Goal: Task Accomplishment & Management: Use online tool/utility

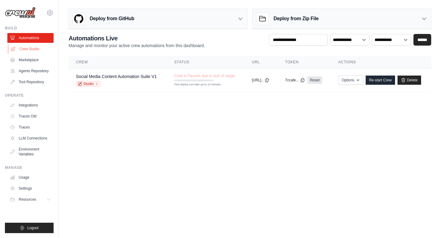
click at [34, 51] on link "Crew Studio" at bounding box center [31, 49] width 46 height 10
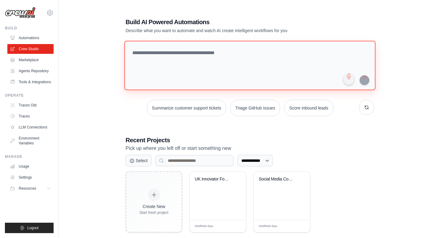
click at [142, 55] on textarea at bounding box center [249, 66] width 251 height 50
paste textarea "**********"
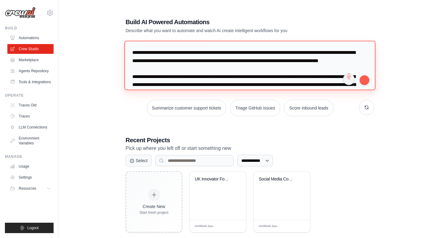
scroll to position [516, 0]
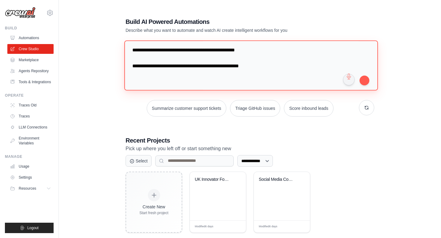
click at [312, 74] on textarea at bounding box center [251, 65] width 254 height 50
type textarea "**********"
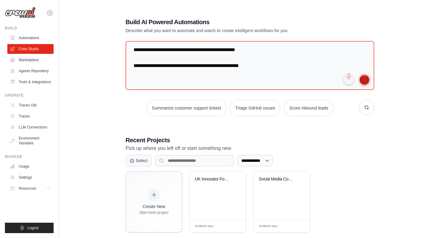
click at [365, 80] on button "submit" at bounding box center [365, 80] width 10 height 10
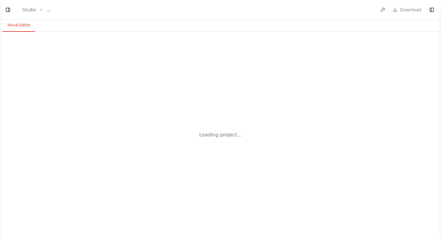
select select "****"
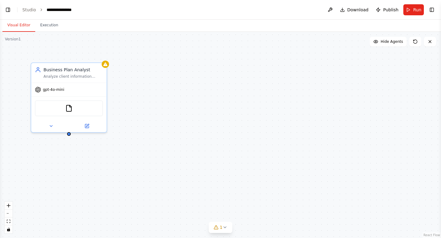
scroll to position [259, 0]
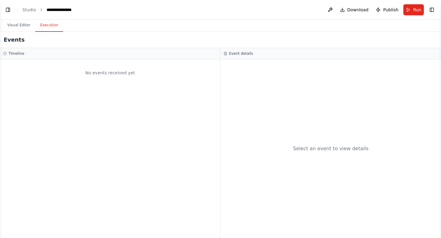
click at [46, 24] on button "Execution" at bounding box center [49, 25] width 28 height 13
click at [21, 25] on button "Visual Editor" at bounding box center [18, 25] width 33 height 13
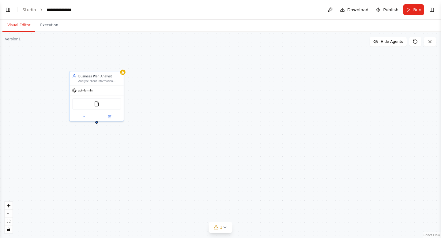
click at [0, 64] on div "Business Plan Analyst Analyze client information including CV, business idea, a…" at bounding box center [220, 135] width 441 height 206
click at [225, 227] on icon at bounding box center [224, 227] width 5 height 5
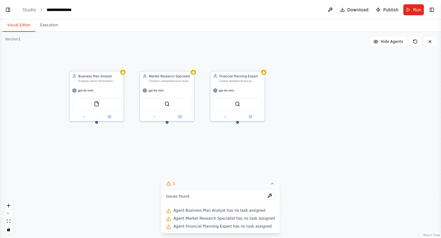
scroll to position [319, 0]
click at [28, 10] on link "Studio" at bounding box center [29, 9] width 14 height 5
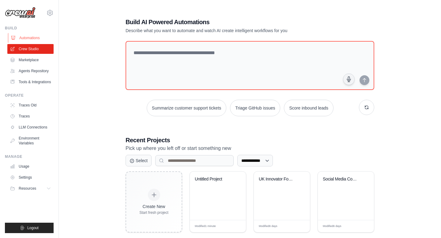
click at [33, 37] on link "Automations" at bounding box center [31, 38] width 46 height 10
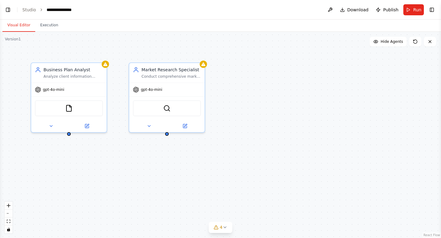
scroll to position [387, 0]
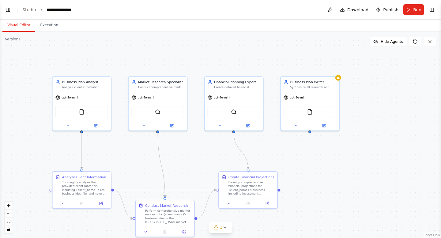
drag, startPoint x: 123, startPoint y: 64, endPoint x: 123, endPoint y: 43, distance: 20.8
click at [123, 43] on div ".deletable-edge-delete-btn { width: 20px; height: 20px; border: 0px solid #ffff…" at bounding box center [220, 135] width 441 height 206
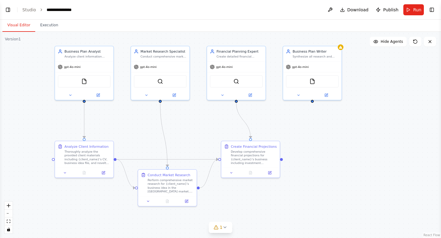
scroll to position [402, 0]
drag, startPoint x: 121, startPoint y: 66, endPoint x: 123, endPoint y: 49, distance: 17.5
click at [123, 49] on div ".deletable-edge-delete-btn { width: 20px; height: 20px; border: 0px solid #ffff…" at bounding box center [220, 135] width 441 height 206
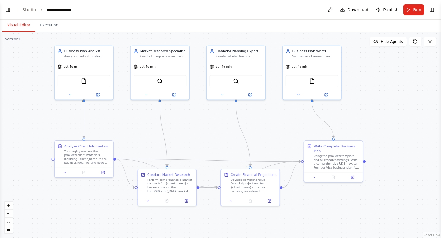
scroll to position [443, 0]
click at [10, 12] on button "Toggle Left Sidebar" at bounding box center [8, 10] width 9 height 9
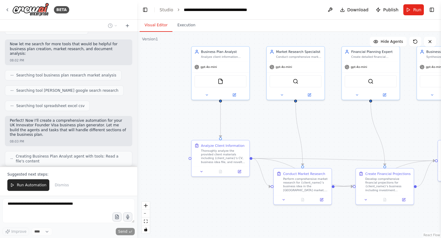
scroll to position [509, 0]
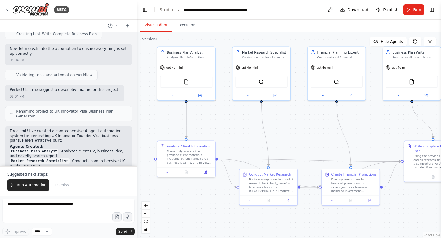
drag, startPoint x: 197, startPoint y: 125, endPoint x: 163, endPoint y: 125, distance: 34.3
click at [163, 125] on div ".deletable-edge-delete-btn { width: 20px; height: 20px; border: 0px solid #ffff…" at bounding box center [289, 135] width 304 height 206
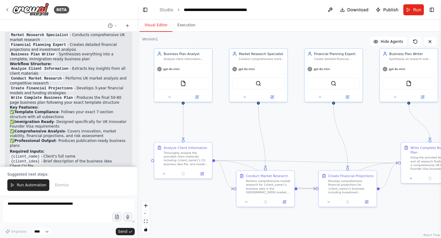
scroll to position [703, 0]
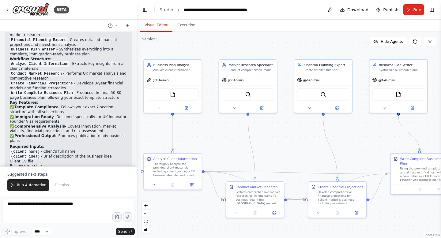
drag, startPoint x: 245, startPoint y: 122, endPoint x: 232, endPoint y: 135, distance: 18.4
click at [232, 135] on div ".deletable-edge-delete-btn { width: 20px; height: 20px; border: 0px solid #ffff…" at bounding box center [289, 135] width 304 height 206
click at [37, 188] on span "Run Automation" at bounding box center [32, 185] width 30 height 5
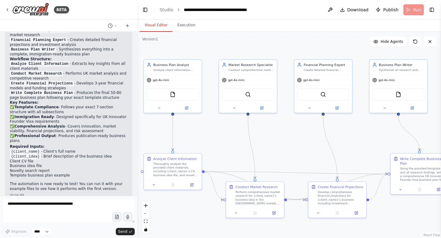
scroll to position [673, 0]
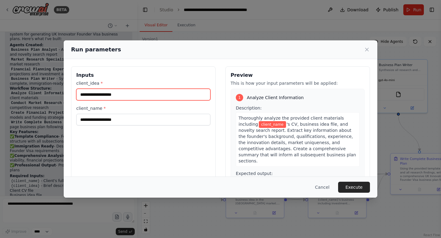
click at [102, 94] on input "client_idea *" at bounding box center [143, 95] width 134 height 12
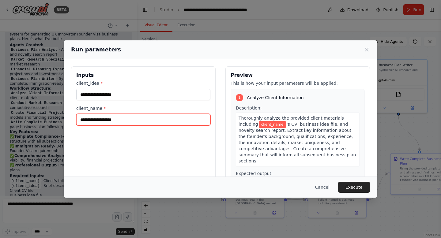
click at [108, 117] on input "client_name *" at bounding box center [143, 120] width 134 height 12
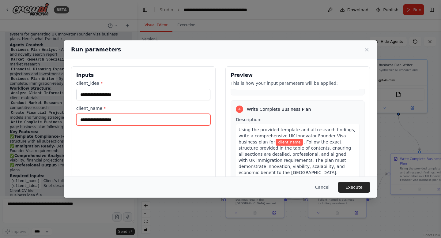
scroll to position [42, 0]
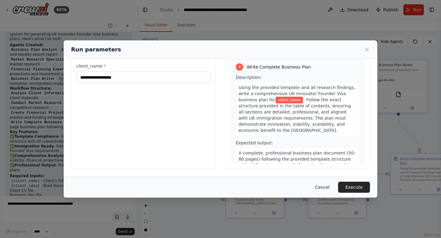
click at [322, 186] on button "Cancel" at bounding box center [322, 187] width 24 height 11
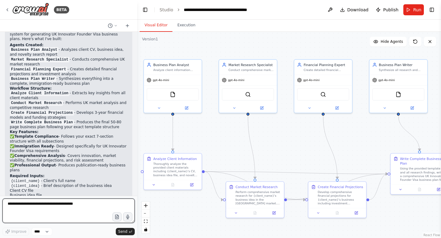
click at [40, 203] on textarea at bounding box center [68, 211] width 132 height 25
click at [38, 206] on textarea "**********" at bounding box center [68, 211] width 132 height 25
type textarea "**********"
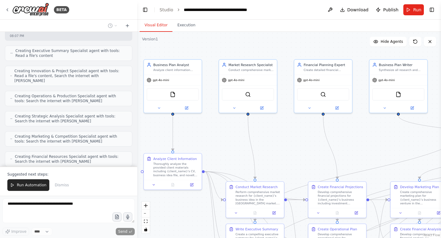
scroll to position [1183, 0]
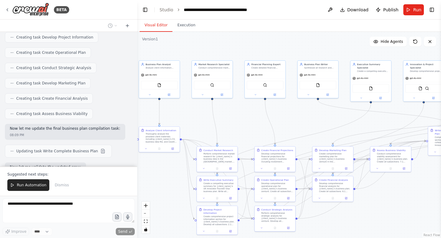
drag, startPoint x: 216, startPoint y: 75, endPoint x: 197, endPoint y: 48, distance: 33.5
click at [197, 48] on div ".deletable-edge-delete-btn { width: 20px; height: 20px; border: 0px solid #ffff…" at bounding box center [289, 135] width 304 height 206
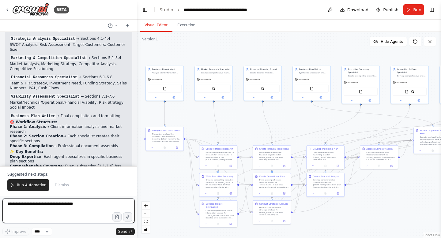
scroll to position [1468, 0]
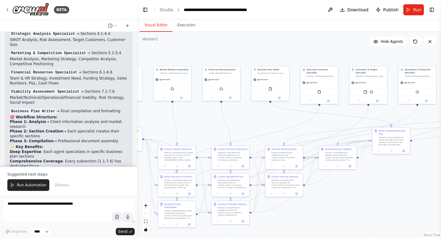
drag, startPoint x: 232, startPoint y: 56, endPoint x: 190, endPoint y: 55, distance: 41.7
click at [190, 55] on div ".deletable-edge-delete-btn { width: 20px; height: 20px; border: 0px solid #ffff…" at bounding box center [289, 135] width 304 height 206
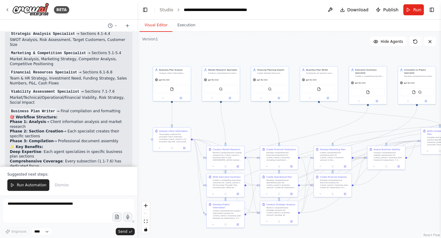
drag, startPoint x: 196, startPoint y: 118, endPoint x: 246, endPoint y: 120, distance: 49.3
click at [246, 120] on div ".deletable-edge-delete-btn { width: 20px; height: 20px; border: 0px solid #ffff…" at bounding box center [289, 135] width 304 height 206
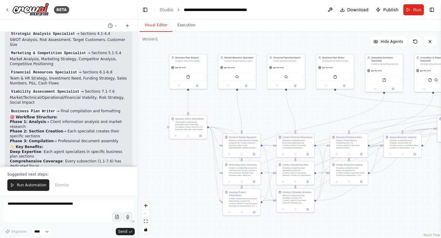
drag, startPoint x: 252, startPoint y: 124, endPoint x: 270, endPoint y: 111, distance: 21.1
click at [270, 111] on div ".deletable-edge-delete-btn { width: 20px; height: 20px; border: 0px solid #ffff…" at bounding box center [289, 135] width 304 height 206
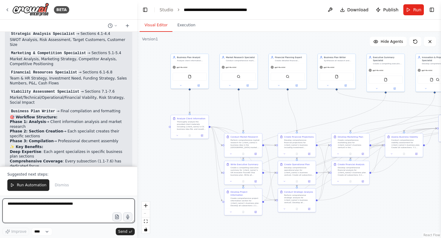
click at [39, 204] on textarea at bounding box center [68, 211] width 132 height 25
paste textarea "**********"
click at [39, 204] on textarea at bounding box center [68, 211] width 132 height 25
type textarea "**********"
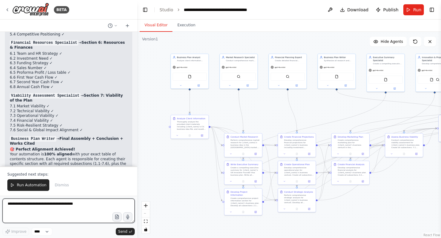
scroll to position [2144, 0]
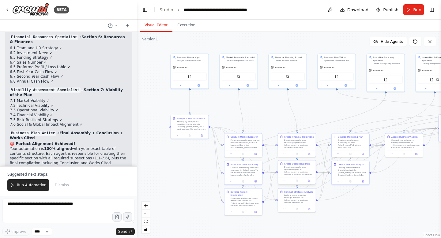
click at [294, 174] on div "Develop comprehensive operational plan for {client_name}'s business venture. Cr…" at bounding box center [299, 171] width 30 height 10
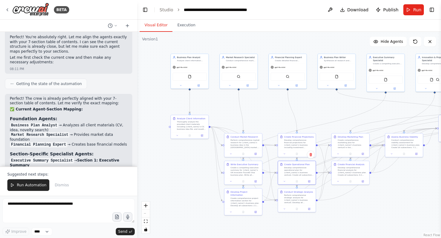
scroll to position [1837, 0]
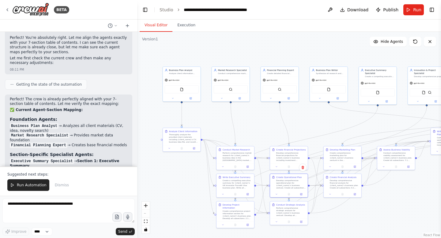
drag, startPoint x: 230, startPoint y: 105, endPoint x: 222, endPoint y: 117, distance: 14.9
click at [222, 117] on div ".deletable-edge-delete-btn { width: 20px; height: 20px; border: 0px solid #ffff…" at bounding box center [289, 135] width 304 height 206
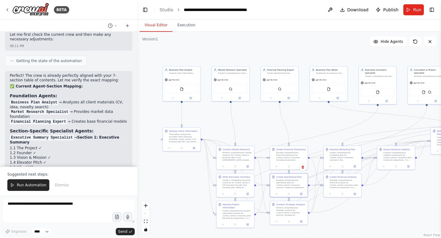
scroll to position [1861, 0]
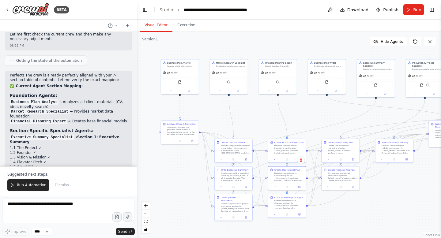
drag, startPoint x: 268, startPoint y: 118, endPoint x: 266, endPoint y: 111, distance: 7.3
click at [266, 111] on div ".deletable-edge-delete-btn { width: 20px; height: 20px; border: 0px solid #ffff…" at bounding box center [289, 135] width 304 height 206
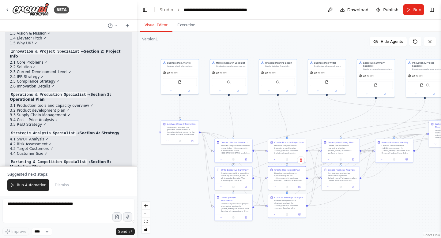
scroll to position [1902, 0]
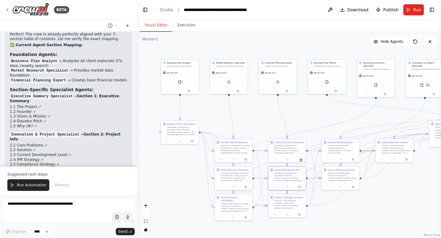
drag, startPoint x: 101, startPoint y: 129, endPoint x: 24, endPoint y: 78, distance: 92.2
click at [24, 78] on div "Perfect! The crew is already perfectly aligned with your 7-section table of con…" at bounding box center [69, 235] width 118 height 406
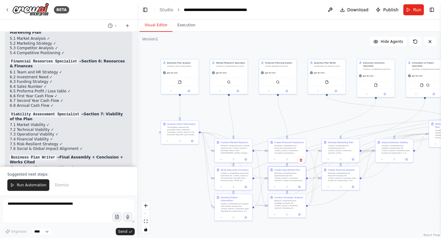
scroll to position [2144, 0]
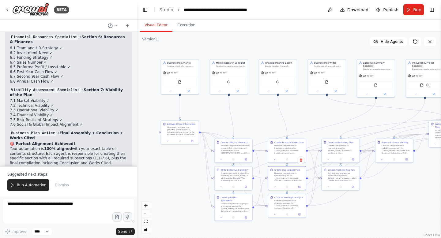
click at [101, 187] on li "Professional formatting and citation management" at bounding box center [69, 189] width 118 height 5
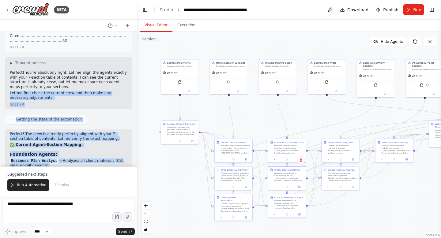
scroll to position [1790, 0]
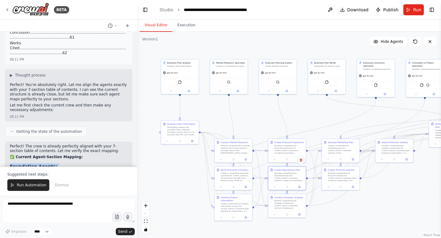
drag, startPoint x: 101, startPoint y: 118, endPoint x: 9, endPoint y: 96, distance: 95.2
click at [25, 13] on img at bounding box center [30, 10] width 37 height 14
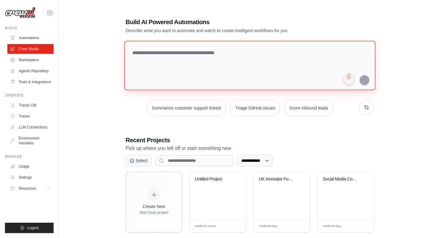
click at [170, 55] on textarea at bounding box center [249, 66] width 251 height 50
paste textarea "**********"
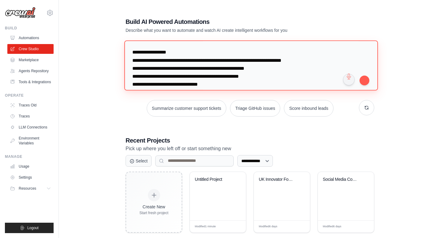
scroll to position [524, 0]
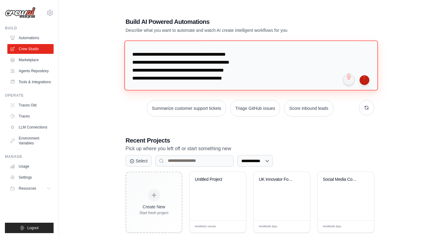
type textarea "**********"
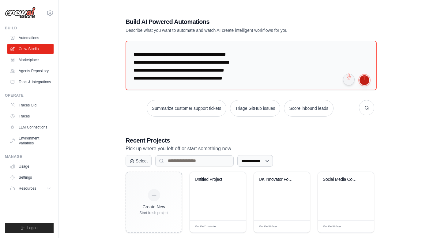
click at [366, 81] on button "submit" at bounding box center [365, 80] width 10 height 10
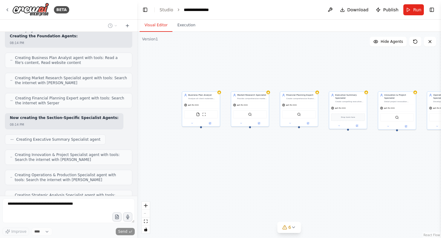
scroll to position [454, 0]
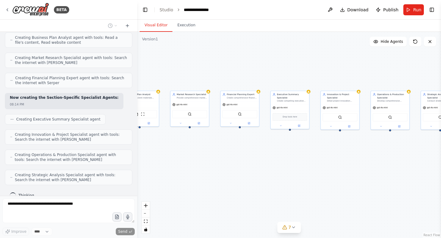
drag, startPoint x: 304, startPoint y: 70, endPoint x: 245, endPoint y: 69, distance: 59.1
click at [245, 69] on div "Business Plan Analyst Analyze all client materials including CV, business idea,…" at bounding box center [289, 135] width 304 height 206
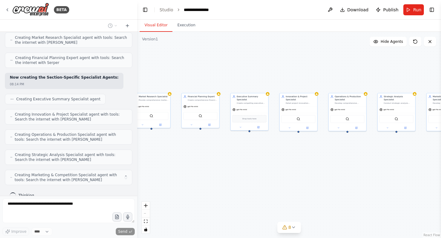
drag, startPoint x: 298, startPoint y: 66, endPoint x: 250, endPoint y: 72, distance: 49.0
click at [250, 72] on div "Business Plan Analyst Analyze all client materials including CV, business idea,…" at bounding box center [289, 135] width 304 height 206
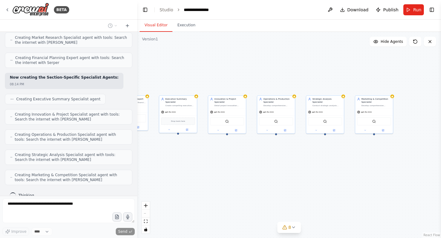
drag, startPoint x: 315, startPoint y: 67, endPoint x: 240, endPoint y: 67, distance: 75.0
click at [240, 67] on div "Business Plan Analyst Analyze all client materials including CV, business idea,…" at bounding box center [289, 135] width 304 height 206
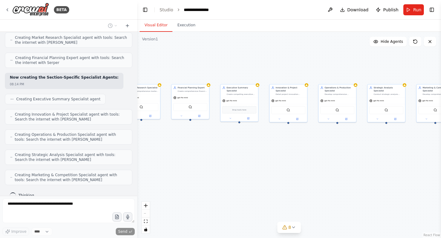
drag, startPoint x: 240, startPoint y: 66, endPoint x: 323, endPoint y: 54, distance: 84.3
click at [324, 54] on div "Business Plan Analyst Analyze all client materials including CV, business idea,…" at bounding box center [289, 135] width 304 height 206
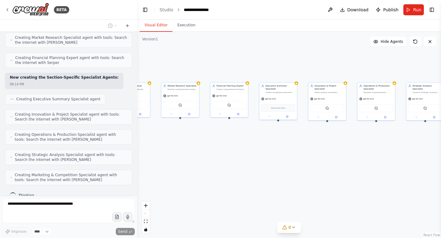
scroll to position [490, 0]
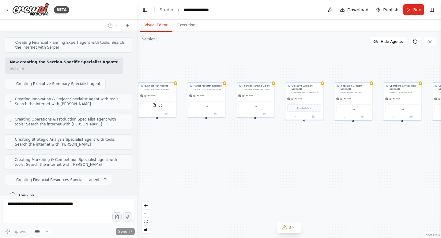
drag, startPoint x: 323, startPoint y: 54, endPoint x: 377, endPoint y: 53, distance: 54.2
click at [378, 53] on div "Business Plan Analyst Analyze all client materials including CV, business idea,…" at bounding box center [289, 135] width 304 height 206
click at [145, 213] on div "React Flow controls" at bounding box center [146, 218] width 8 height 32
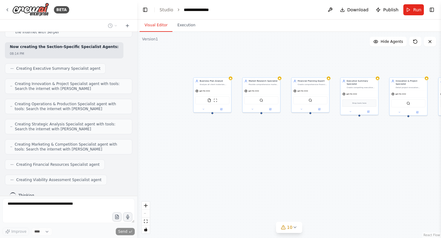
drag, startPoint x: 192, startPoint y: 163, endPoint x: 247, endPoint y: 159, distance: 55.3
click at [247, 159] on div "Business Plan Analyst Analyze all client materials including CV, business idea,…" at bounding box center [289, 135] width 304 height 206
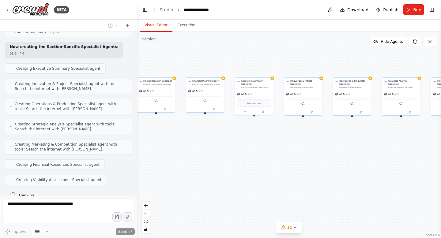
drag, startPoint x: 247, startPoint y: 159, endPoint x: 138, endPoint y: 158, distance: 109.3
click at [138, 158] on div "Business Plan Analyst Analyze all client materials including CV, business idea,…" at bounding box center [289, 135] width 304 height 206
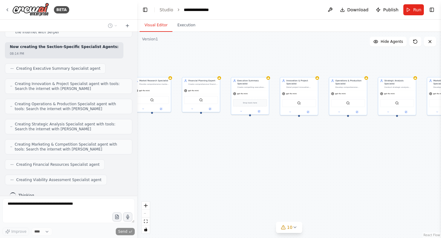
drag, startPoint x: 262, startPoint y: 147, endPoint x: 152, endPoint y: 146, distance: 110.9
click at [152, 147] on div "Business Plan Analyst Analyze all client materials including CV, business idea,…" at bounding box center [289, 135] width 304 height 206
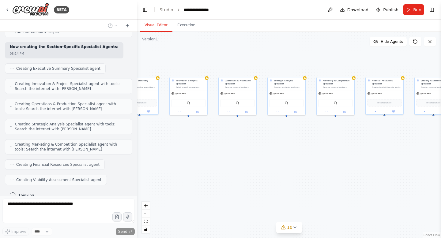
scroll to position [520, 0]
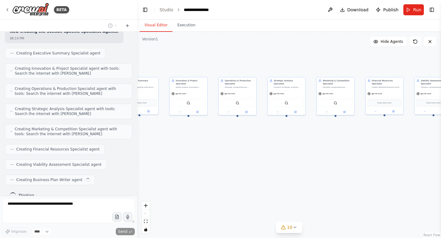
drag, startPoint x: 262, startPoint y: 152, endPoint x: 150, endPoint y: 153, distance: 111.2
click at [151, 153] on div "Business Plan Analyst Analyze all client materials including CV, business idea,…" at bounding box center [289, 135] width 304 height 206
drag, startPoint x: 236, startPoint y: 145, endPoint x: 296, endPoint y: 146, distance: 60.0
click at [296, 146] on div "Business Plan Analyst Analyze all client materials including CV, business idea,…" at bounding box center [289, 135] width 304 height 206
drag, startPoint x: 296, startPoint y: 146, endPoint x: 391, endPoint y: 142, distance: 94.7
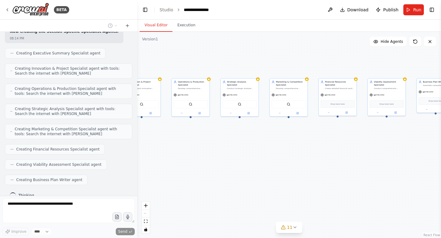
click at [391, 142] on div "Business Plan Analyst Analyze all client materials including CV, business idea,…" at bounding box center [289, 135] width 304 height 206
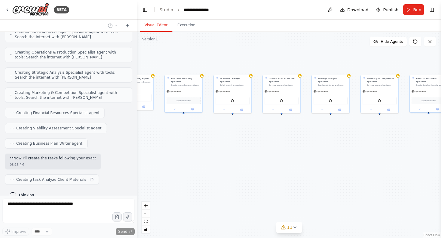
scroll to position [561, 0]
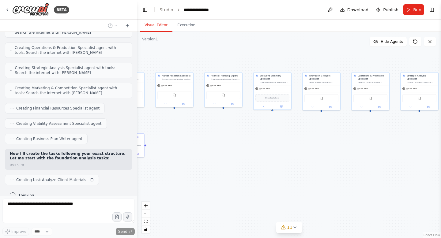
drag, startPoint x: 325, startPoint y: 152, endPoint x: 420, endPoint y: 149, distance: 94.7
click at [420, 149] on div ".deletable-edge-delete-btn { width: 20px; height: 20px; border: 0px solid #ffff…" at bounding box center [289, 135] width 304 height 206
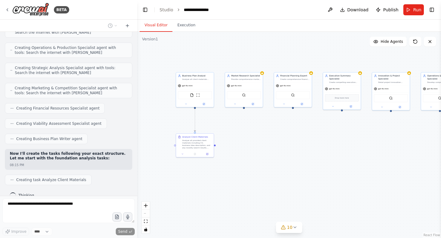
drag, startPoint x: 272, startPoint y: 151, endPoint x: 354, endPoint y: 151, distance: 82.4
click at [354, 151] on div ".deletable-edge-delete-btn { width: 20px; height: 20px; border: 0px solid #ffff…" at bounding box center [289, 135] width 304 height 206
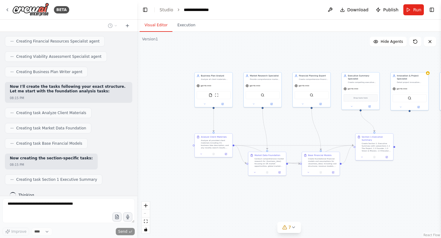
scroll to position [644, 0]
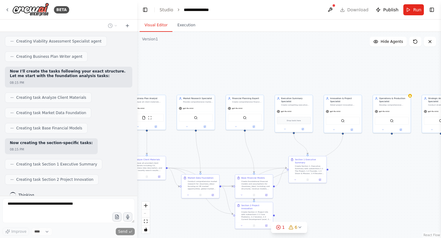
drag, startPoint x: 292, startPoint y: 132, endPoint x: 225, endPoint y: 155, distance: 70.2
click at [225, 155] on div ".deletable-edge-delete-btn { width: 20px; height: 20px; border: 0px solid #ffff…" at bounding box center [289, 135] width 304 height 206
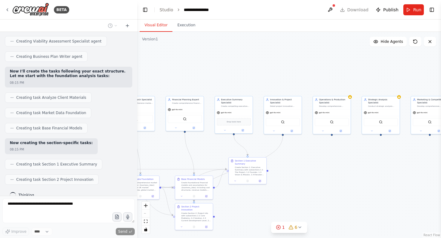
drag, startPoint x: 323, startPoint y: 146, endPoint x: 263, endPoint y: 147, distance: 60.3
click at [263, 147] on div ".deletable-edge-delete-btn { width: 20px; height: 20px; border: 0px solid #ffff…" at bounding box center [289, 135] width 304 height 206
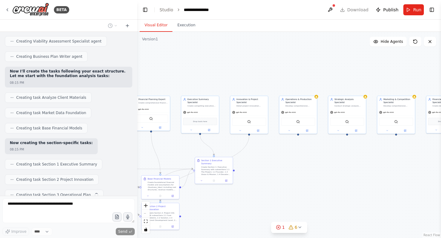
scroll to position [659, 0]
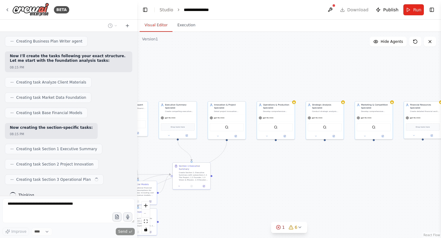
drag, startPoint x: 318, startPoint y: 168, endPoint x: 263, endPoint y: 172, distance: 55.6
click at [262, 173] on div ".deletable-edge-delete-btn { width: 20px; height: 20px; border: 0px solid #ffff…" at bounding box center [289, 135] width 304 height 206
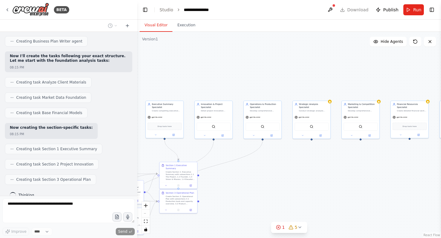
drag, startPoint x: 316, startPoint y: 169, endPoint x: 220, endPoint y: 160, distance: 97.2
click at [220, 161] on div ".deletable-edge-delete-btn { width: 20px; height: 20px; border: 0px solid #ffff…" at bounding box center [289, 135] width 304 height 206
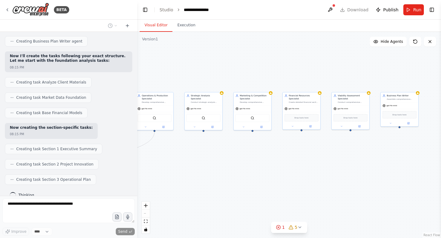
drag, startPoint x: 295, startPoint y: 156, endPoint x: 199, endPoint y: 153, distance: 96.2
click at [199, 153] on div ".deletable-edge-delete-btn { width: 20px; height: 20px; border: 0px solid #ffff…" at bounding box center [289, 135] width 304 height 206
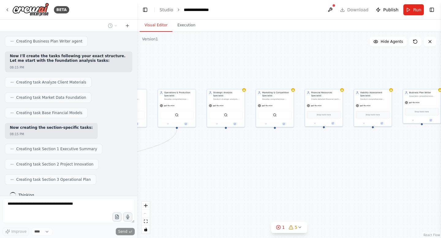
drag, startPoint x: 199, startPoint y: 153, endPoint x: 293, endPoint y: 152, distance: 93.7
click at [293, 153] on div ".deletable-edge-delete-btn { width: 20px; height: 20px; border: 0px solid #ffff…" at bounding box center [289, 135] width 304 height 206
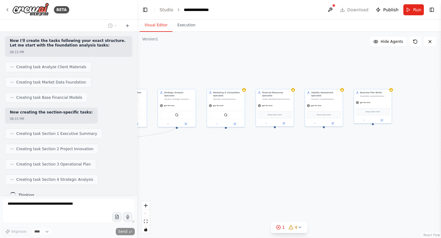
drag, startPoint x: 293, startPoint y: 152, endPoint x: 244, endPoint y: 152, distance: 48.7
click at [243, 152] on div ".deletable-edge-delete-btn { width: 20px; height: 20px; border: 0px solid #ffff…" at bounding box center [289, 135] width 304 height 206
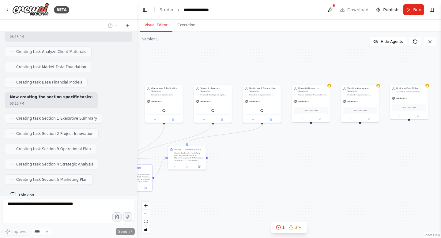
drag, startPoint x: 244, startPoint y: 152, endPoint x: 279, endPoint y: 147, distance: 35.8
click at [280, 148] on div ".deletable-edge-delete-btn { width: 20px; height: 20px; border: 0px solid #ffff…" at bounding box center [289, 135] width 304 height 206
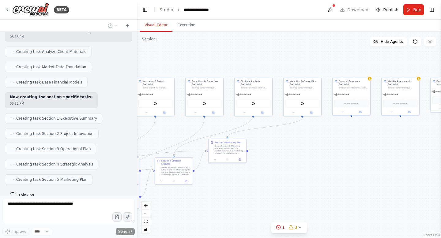
drag, startPoint x: 279, startPoint y: 147, endPoint x: 319, endPoint y: 140, distance: 40.2
click at [319, 140] on div ".deletable-edge-delete-btn { width: 20px; height: 20px; border: 0px solid #ffff…" at bounding box center [289, 135] width 304 height 206
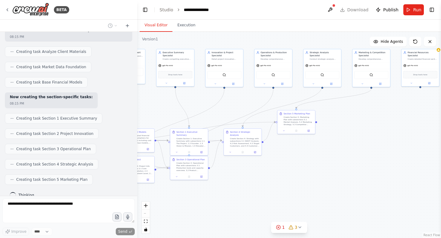
drag, startPoint x: 271, startPoint y: 179, endPoint x: 346, endPoint y: 148, distance: 81.2
click at [346, 148] on div ".deletable-edge-delete-btn { width: 20px; height: 20px; border: 0px solid #ffff…" at bounding box center [289, 135] width 304 height 206
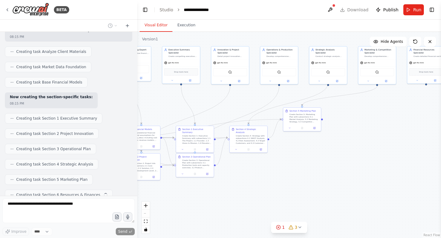
scroll to position [705, 0]
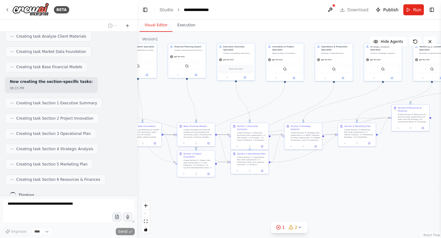
drag, startPoint x: 302, startPoint y: 163, endPoint x: 367, endPoint y: 155, distance: 65.1
click at [367, 155] on div ".deletable-edge-delete-btn { width: 20px; height: 20px; border: 0px solid #ffff…" at bounding box center [289, 135] width 304 height 206
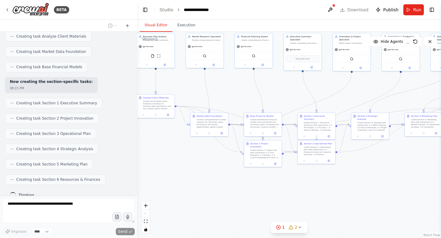
drag, startPoint x: 280, startPoint y: 189, endPoint x: 337, endPoint y: 183, distance: 57.0
click at [337, 183] on div ".deletable-edge-delete-btn { width: 20px; height: 20px; border: 0px solid #ffff…" at bounding box center [289, 135] width 304 height 206
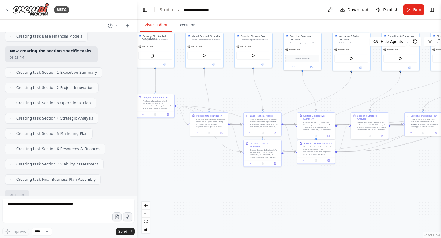
scroll to position [772, 0]
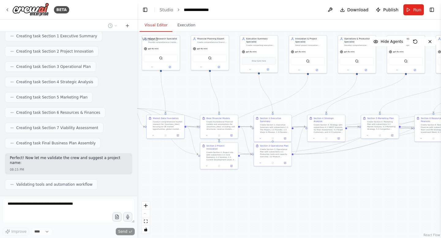
drag, startPoint x: 225, startPoint y: 177, endPoint x: 179, endPoint y: 179, distance: 46.0
click at [179, 179] on div ".deletable-edge-delete-btn { width: 20px; height: 20px; border: 0px solid #ffff…" at bounding box center [289, 135] width 304 height 206
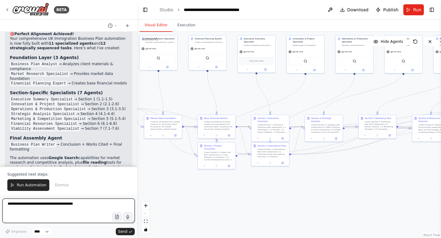
scroll to position [949, 0]
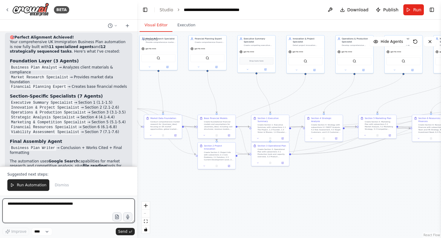
click at [47, 207] on textarea at bounding box center [68, 211] width 132 height 25
type textarea "**********"
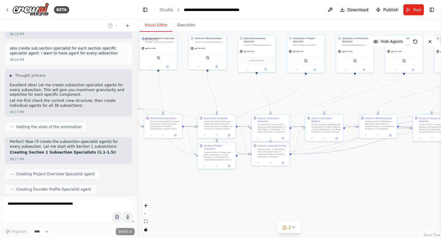
scroll to position [1153, 0]
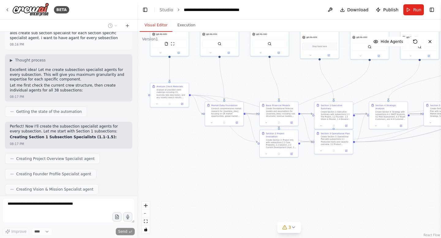
drag, startPoint x: 181, startPoint y: 188, endPoint x: 243, endPoint y: 176, distance: 63.6
click at [243, 176] on div ".deletable-edge-delete-btn { width: 20px; height: 20px; border: 0px solid #ffff…" at bounding box center [289, 135] width 304 height 206
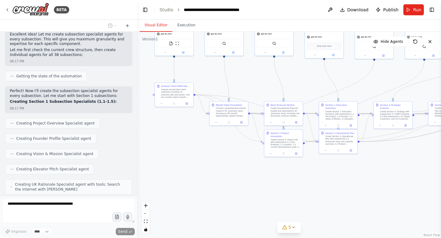
scroll to position [1230, 0]
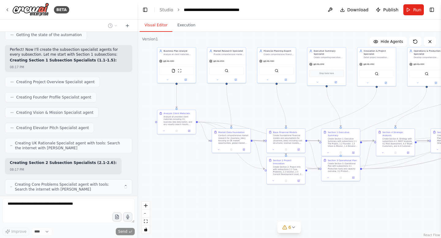
drag, startPoint x: 234, startPoint y: 175, endPoint x: 240, endPoint y: 201, distance: 27.0
click at [240, 201] on div ".deletable-edge-delete-btn { width: 20px; height: 20px; border: 0px solid #ffff…" at bounding box center [289, 135] width 304 height 206
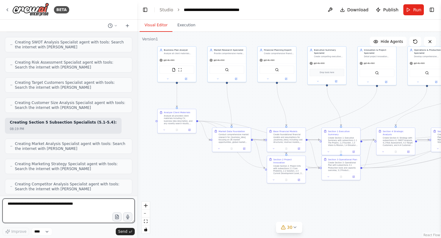
scroll to position [1770, 0]
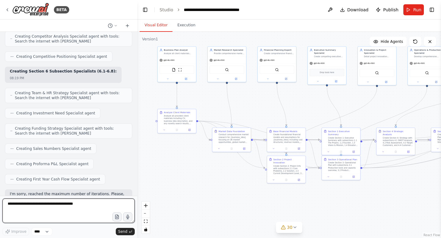
click at [38, 207] on textarea at bounding box center [68, 211] width 132 height 25
type textarea "**********"
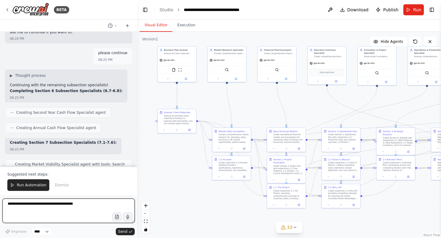
scroll to position [2620, 0]
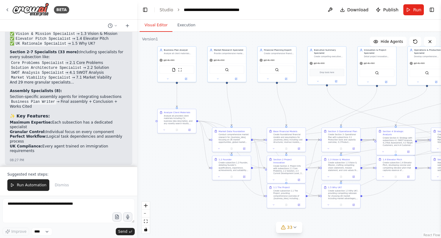
click at [91, 178] on div "Suggested next steps: Run Automation Dismiss" at bounding box center [68, 181] width 137 height 29
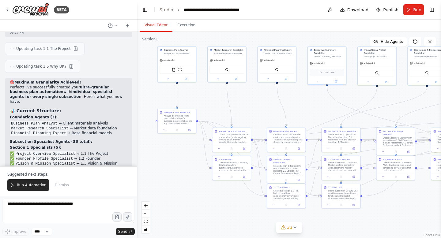
scroll to position [2477, 0]
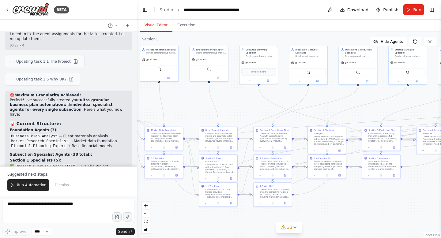
drag, startPoint x: 310, startPoint y: 101, endPoint x: 240, endPoint y: 99, distance: 70.5
click at [239, 99] on div ".deletable-edge-delete-btn { width: 20px; height: 20px; border: 0px solid #ffff…" at bounding box center [289, 135] width 304 height 206
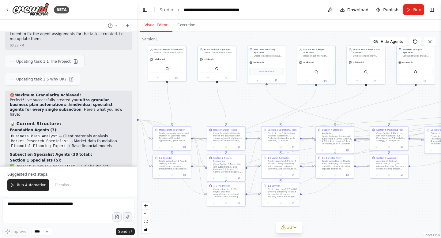
drag, startPoint x: 340, startPoint y: 108, endPoint x: 351, endPoint y: 108, distance: 10.7
click at [351, 108] on div ".deletable-edge-delete-btn { width: 20px; height: 20px; border: 0px solid #ffff…" at bounding box center [289, 135] width 304 height 206
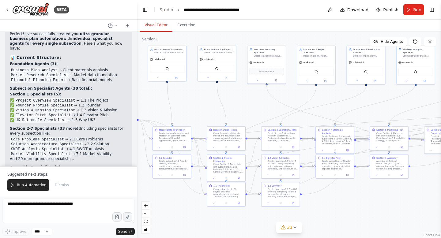
scroll to position [2543, 0]
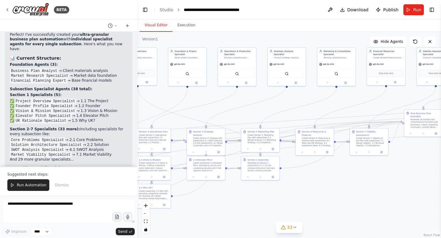
drag, startPoint x: 323, startPoint y: 87, endPoint x: 194, endPoint y: 89, distance: 129.6
click at [193, 89] on div ".deletable-edge-delete-btn { width: 20px; height: 20px; border: 0px solid #ffff…" at bounding box center [289, 135] width 304 height 206
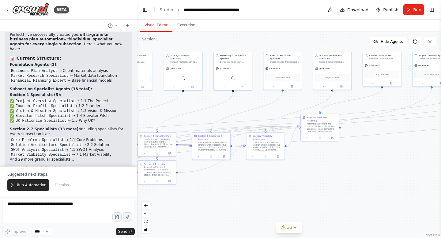
drag, startPoint x: 362, startPoint y: 97, endPoint x: 260, endPoint y: 100, distance: 102.4
click at [260, 100] on div ".deletable-edge-delete-btn { width: 20px; height: 20px; border: 0px solid #ffff…" at bounding box center [289, 135] width 304 height 206
click at [302, 107] on div ".deletable-edge-delete-btn { width: 20px; height: 20px; border: 0px solid #ffff…" at bounding box center [289, 135] width 304 height 206
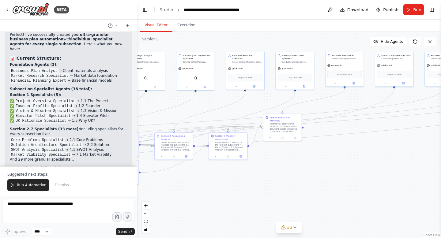
drag, startPoint x: 302, startPoint y: 107, endPoint x: 265, endPoint y: 107, distance: 37.1
click at [265, 107] on div ".deletable-edge-delete-btn { width: 20px; height: 20px; border: 0px solid #ffff…" at bounding box center [289, 135] width 304 height 206
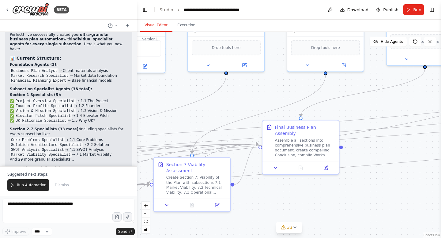
click at [364, 102] on div ".deletable-edge-delete-btn { width: 20px; height: 20px; border: 0px solid #ffff…" at bounding box center [289, 135] width 304 height 206
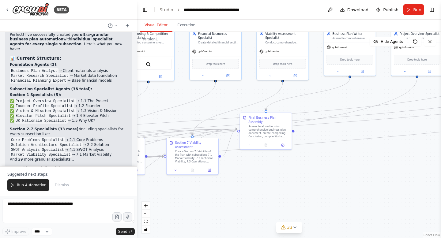
drag, startPoint x: 368, startPoint y: 103, endPoint x: 312, endPoint y: 101, distance: 56.1
click at [311, 101] on div ".deletable-edge-delete-btn { width: 20px; height: 20px; border: 0px solid #ffff…" at bounding box center [289, 135] width 304 height 206
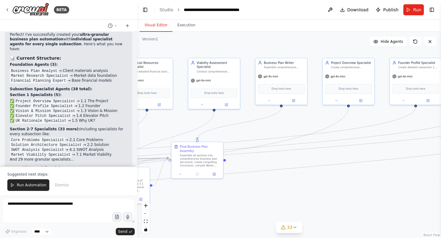
drag, startPoint x: 333, startPoint y: 103, endPoint x: 266, endPoint y: 132, distance: 73.1
click at [266, 132] on div ".deletable-edge-delete-btn { width: 20px; height: 20px; border: 0px solid #ffff…" at bounding box center [289, 135] width 304 height 206
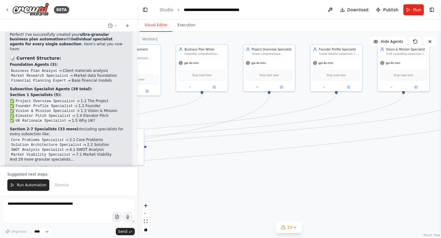
drag, startPoint x: 317, startPoint y: 199, endPoint x: 235, endPoint y: 184, distance: 84.2
click at [233, 185] on div ".deletable-edge-delete-btn { width: 20px; height: 20px; border: 0px solid #ffff…" at bounding box center [289, 135] width 304 height 206
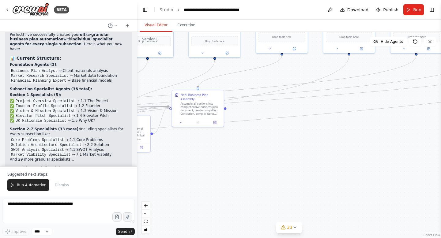
drag, startPoint x: 305, startPoint y: 197, endPoint x: 412, endPoint y: 161, distance: 112.5
click at [412, 161] on div ".deletable-edge-delete-btn { width: 20px; height: 20px; border: 0px solid #ffff…" at bounding box center [289, 135] width 304 height 206
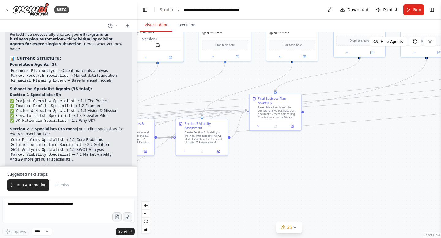
drag, startPoint x: 309, startPoint y: 158, endPoint x: 364, endPoint y: 160, distance: 55.2
click at [365, 160] on div ".deletable-edge-delete-btn { width: 20px; height: 20px; border: 0px solid #ffff…" at bounding box center [289, 135] width 304 height 206
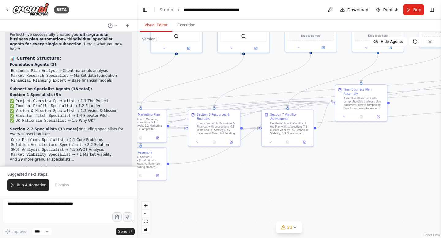
drag, startPoint x: 268, startPoint y: 177, endPoint x: 353, endPoint y: 167, distance: 86.0
click at [353, 168] on div ".deletable-edge-delete-btn { width: 20px; height: 20px; border: 0px solid #ffff…" at bounding box center [289, 135] width 304 height 206
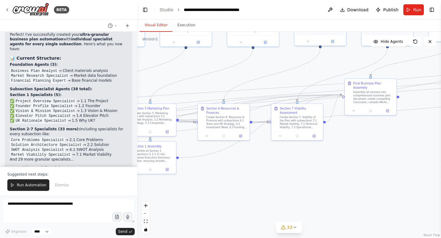
drag, startPoint x: 268, startPoint y: 188, endPoint x: 378, endPoint y: 158, distance: 114.3
click at [378, 157] on div ".deletable-edge-delete-btn { width: 20px; height: 20px; border: 0px solid #ffff…" at bounding box center [289, 135] width 304 height 206
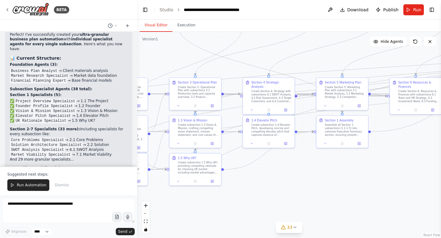
drag, startPoint x: 230, startPoint y: 165, endPoint x: 329, endPoint y: 167, distance: 99.3
click at [329, 167] on div ".deletable-edge-delete-btn { width: 20px; height: 20px; border: 0px solid #ffff…" at bounding box center [289, 135] width 304 height 206
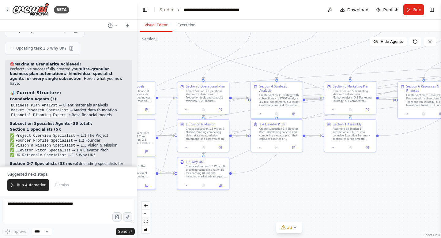
scroll to position [2500, 0]
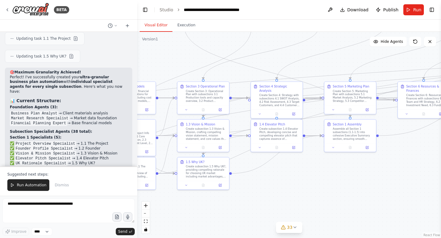
drag, startPoint x: 125, startPoint y: 118, endPoint x: 8, endPoint y: 49, distance: 135.8
click at [8, 68] on div "🎯 Maximum Granularity Achieved! Perfect! I've successfully created your ultra-g…" at bounding box center [68, 176] width 127 height 217
copy div "🎯 Maximum Granularity Achieved! Perfect! I've successfully created your ultra-g…"
click at [25, 9] on img at bounding box center [30, 10] width 37 height 14
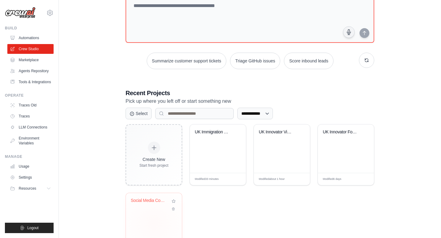
scroll to position [77, 0]
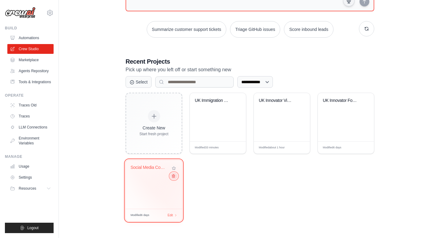
click at [174, 176] on icon at bounding box center [174, 176] width 4 height 4
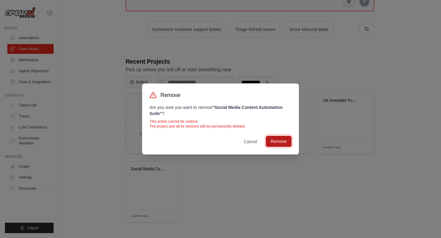
click at [281, 136] on button "Remove" at bounding box center [279, 141] width 26 height 11
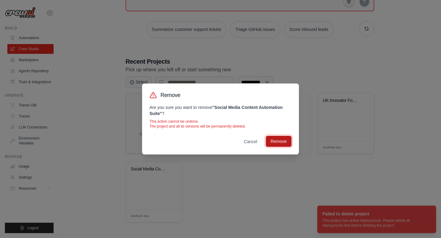
click at [280, 143] on button "Remove" at bounding box center [279, 141] width 26 height 11
click at [257, 142] on button "Cancel" at bounding box center [250, 141] width 23 height 11
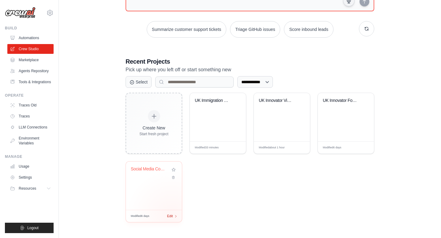
click at [172, 216] on span "Edit" at bounding box center [170, 216] width 6 height 5
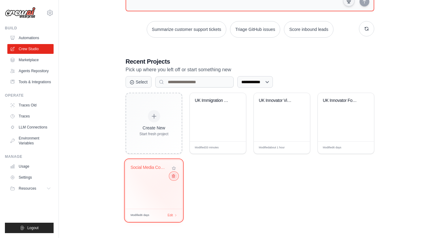
click at [174, 178] on icon at bounding box center [174, 176] width 4 height 4
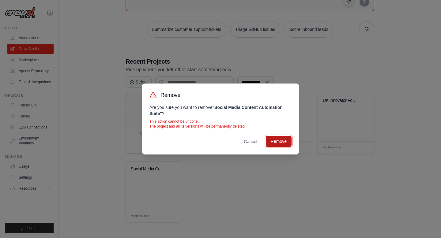
click at [274, 142] on button "Remove" at bounding box center [279, 141] width 26 height 11
click at [248, 144] on button "Cancel" at bounding box center [250, 141] width 23 height 11
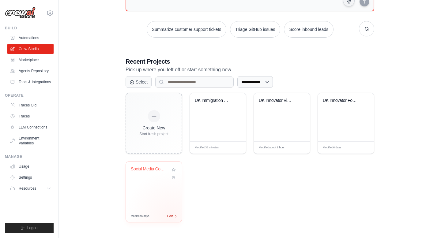
click at [171, 217] on div "Modified 6 days Edit" at bounding box center [154, 216] width 56 height 12
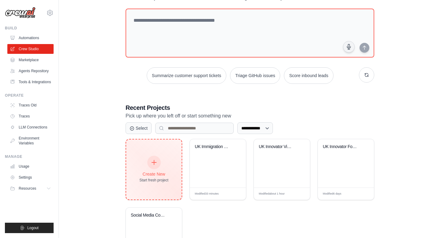
scroll to position [13, 0]
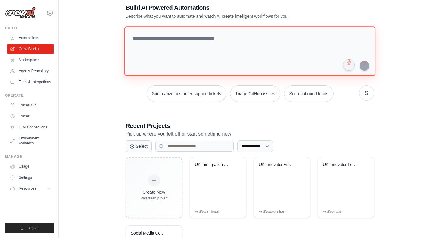
click at [146, 49] on textarea at bounding box center [249, 51] width 251 height 50
paste textarea "**********"
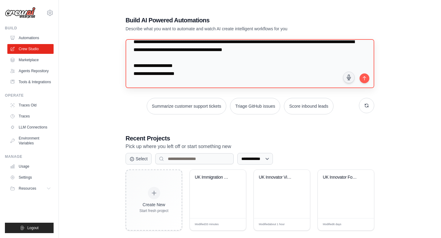
scroll to position [0, 0]
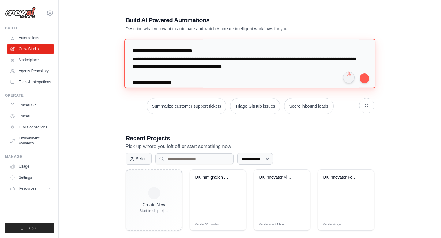
click at [205, 59] on textarea at bounding box center [249, 64] width 251 height 50
click at [212, 60] on textarea at bounding box center [251, 64] width 254 height 50
drag, startPoint x: 186, startPoint y: 61, endPoint x: 131, endPoint y: 52, distance: 55.8
click at [131, 52] on textarea at bounding box center [251, 64] width 254 height 50
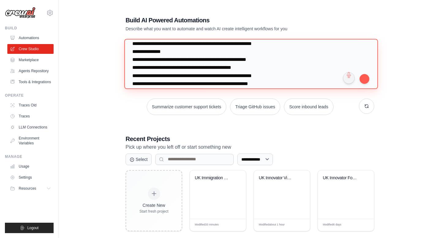
scroll to position [232, 0]
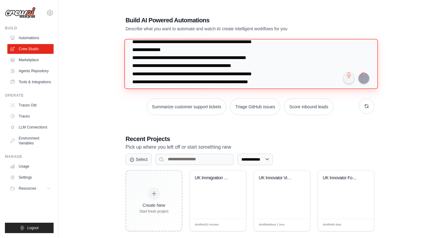
type textarea "**********"
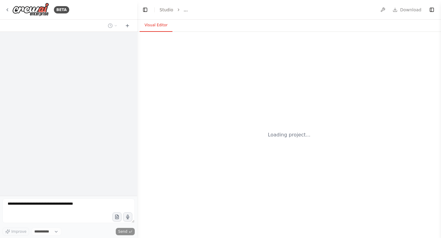
select select "****"
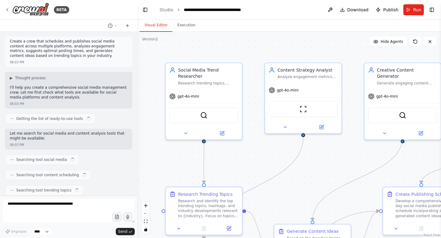
scroll to position [376, 0]
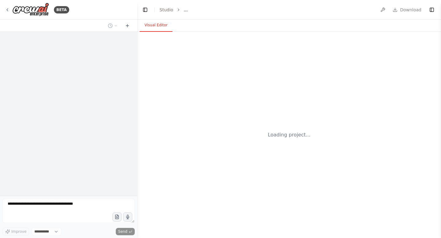
select select "****"
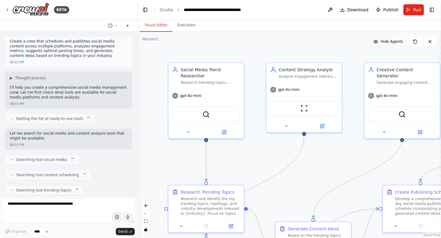
scroll to position [751, 0]
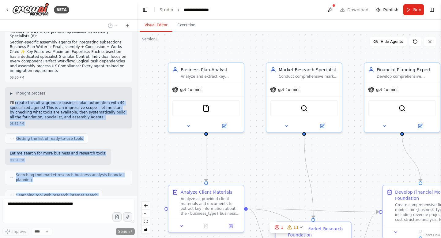
scroll to position [623, 0]
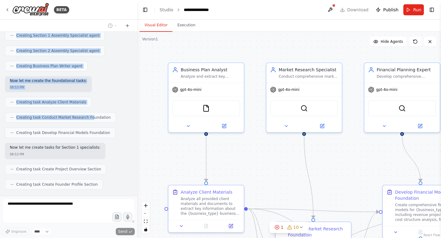
drag, startPoint x: 14, startPoint y: 90, endPoint x: 90, endPoint y: 103, distance: 77.0
click at [90, 103] on div "create ultra-granular business plan automation with individual specialist agent…" at bounding box center [68, 114] width 137 height 164
copy div "create this ultra-granular business plan automation with 49 specialized agents!…"
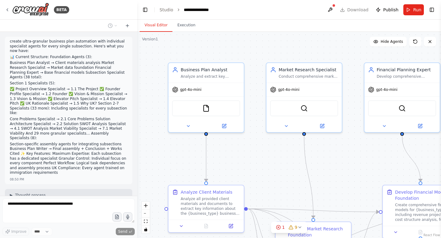
scroll to position [654, 0]
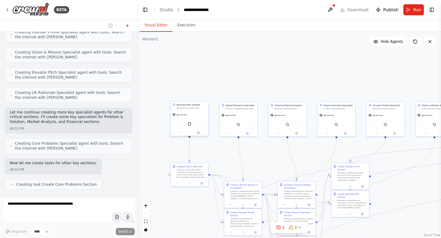
scroll to position [980, 0]
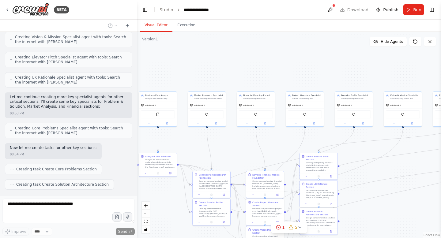
drag, startPoint x: 249, startPoint y: 67, endPoint x: 217, endPoint y: 57, distance: 33.5
click at [217, 57] on div ".deletable-edge-delete-btn { width: 20px; height: 20px; border: 0px solid #ffff…" at bounding box center [289, 135] width 304 height 206
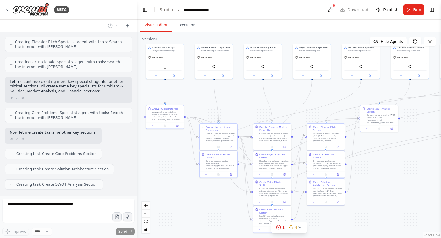
scroll to position [1010, 0]
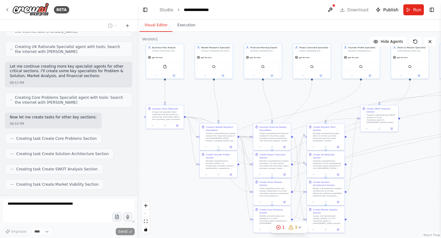
drag, startPoint x: 212, startPoint y: 78, endPoint x: 219, endPoint y: 30, distance: 48.3
click at [219, 30] on div "Visual Editor Execution Version 1 Show Tools Hide Agents .deletable-edge-delete…" at bounding box center [289, 129] width 304 height 219
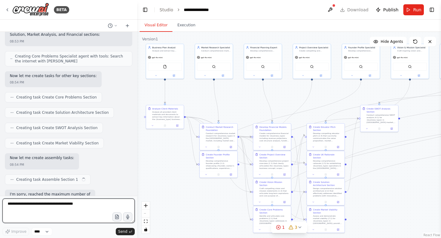
scroll to position [1057, 0]
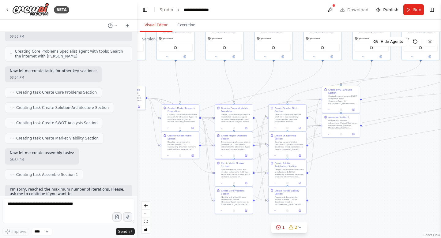
drag, startPoint x: 242, startPoint y: 103, endPoint x: 204, endPoint y: 84, distance: 42.9
click at [204, 84] on div ".deletable-edge-delete-btn { width: 20px; height: 20px; border: 0px solid #ffff…" at bounding box center [289, 135] width 304 height 206
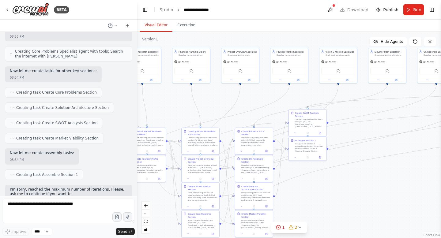
drag, startPoint x: 272, startPoint y: 85, endPoint x: 239, endPoint y: 108, distance: 40.2
click at [239, 109] on div ".deletable-edge-delete-btn { width: 20px; height: 20px; border: 0px solid #ffff…" at bounding box center [289, 135] width 304 height 206
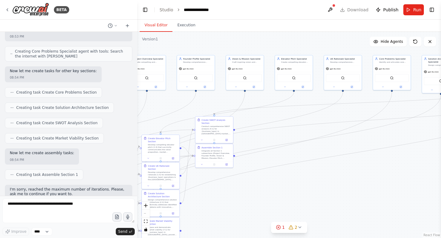
drag, startPoint x: 387, startPoint y: 107, endPoint x: 293, endPoint y: 114, distance: 94.3
click at [293, 114] on div ".deletable-edge-delete-btn { width: 20px; height: 20px; border: 0px solid #ffff…" at bounding box center [289, 135] width 304 height 206
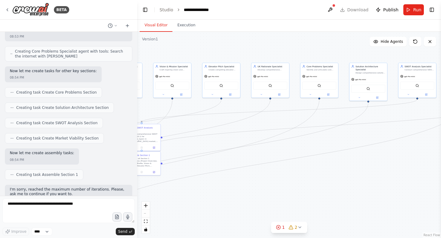
drag, startPoint x: 376, startPoint y: 136, endPoint x: 304, endPoint y: 144, distance: 73.0
click at [304, 144] on div ".deletable-edge-delete-btn { width: 20px; height: 20px; border: 0px solid #ffff…" at bounding box center [289, 135] width 304 height 206
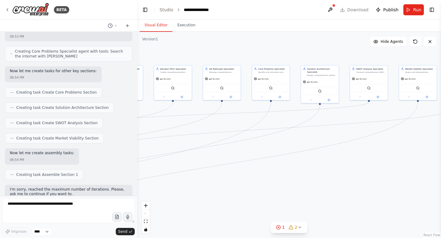
drag, startPoint x: 364, startPoint y: 154, endPoint x: 296, endPoint y: 160, distance: 68.2
click at [295, 161] on div ".deletable-edge-delete-btn { width: 20px; height: 20px; border: 0px solid #ffff…" at bounding box center [289, 135] width 304 height 206
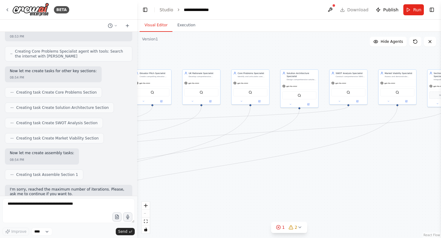
drag, startPoint x: 296, startPoint y: 160, endPoint x: 213, endPoint y: 160, distance: 83.3
click at [213, 160] on div ".deletable-edge-delete-btn { width: 20px; height: 20px; border: 0px solid #ffff…" at bounding box center [289, 135] width 304 height 206
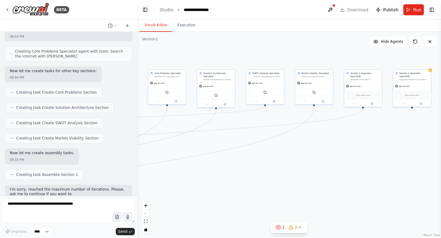
click at [269, 184] on div ".deletable-edge-delete-btn { width: 20px; height: 20px; border: 0px solid #ffff…" at bounding box center [289, 135] width 304 height 206
click at [412, 110] on div ".deletable-edge-delete-btn { width: 20px; height: 20px; border: 0px solid #ffff…" at bounding box center [289, 135] width 304 height 206
click at [357, 114] on icon "Edge from 9e57a3b0-67f1-4caa-a28a-ee565835c594 to 1dbbb4f6-a020-491f-a907-e171f…" at bounding box center [177, 133] width 374 height 48
click at [356, 111] on div ".deletable-edge-delete-btn { width: 20px; height: 20px; border: 0px solid #ffff…" at bounding box center [289, 135] width 304 height 206
click at [350, 115] on icon "Edge from 9e57a3b0-67f1-4caa-a28a-ee565835c594 to 1dbbb4f6-a020-491f-a907-e171f…" at bounding box center [176, 133] width 374 height 48
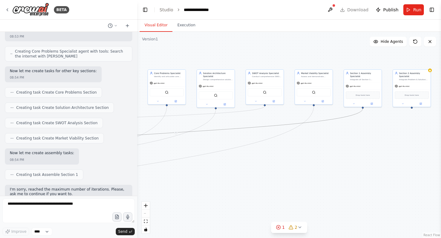
drag, startPoint x: 350, startPoint y: 115, endPoint x: 345, endPoint y: 122, distance: 9.6
click at [344, 123] on div ".deletable-edge-delete-btn { width: 20px; height: 20px; border: 0px solid #ffff…" at bounding box center [289, 135] width 304 height 206
click at [45, 202] on textarea at bounding box center [68, 211] width 132 height 25
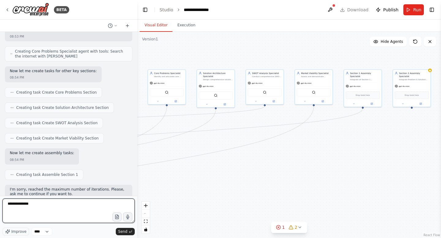
type textarea "**********"
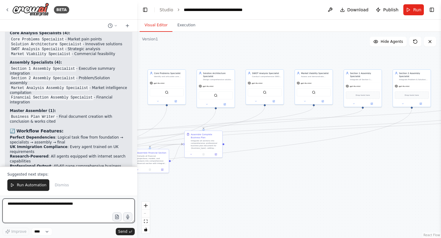
scroll to position [2108, 0]
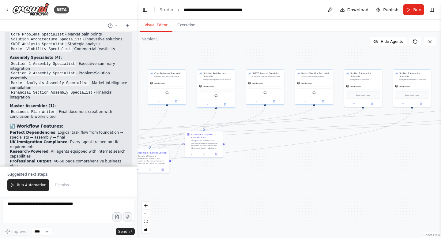
click at [332, 158] on div ".deletable-edge-delete-btn { width: 20px; height: 20px; border: 0px solid #ffff…" at bounding box center [289, 135] width 304 height 206
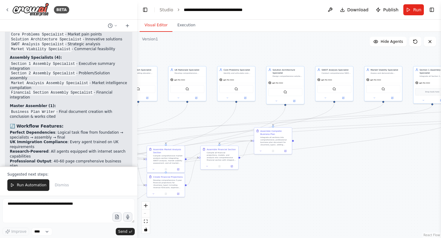
drag, startPoint x: 292, startPoint y: 170, endPoint x: 361, endPoint y: 166, distance: 69.0
click at [361, 167] on div ".deletable-edge-delete-btn { width: 20px; height: 20px; border: 0px solid #ffff…" at bounding box center [289, 135] width 304 height 206
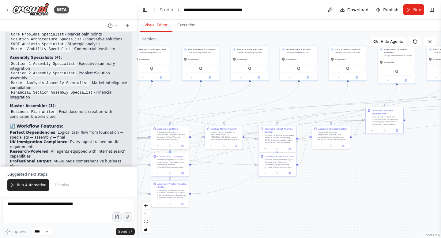
drag, startPoint x: 294, startPoint y: 182, endPoint x: 405, endPoint y: 161, distance: 113.3
click at [405, 161] on div ".deletable-edge-delete-btn { width: 20px; height: 20px; border: 0px solid #ffff…" at bounding box center [289, 135] width 304 height 206
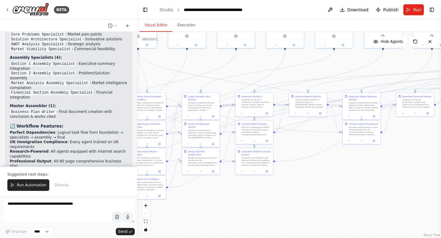
drag, startPoint x: 276, startPoint y: 200, endPoint x: 362, endPoint y: 169, distance: 91.8
click at [362, 169] on div ".deletable-edge-delete-btn { width: 20px; height: 20px; border: 0px solid #ffff…" at bounding box center [289, 135] width 304 height 206
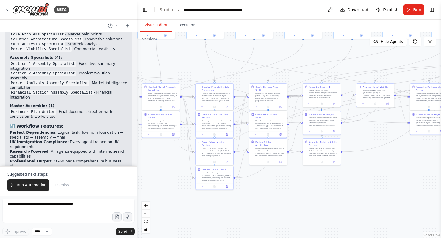
drag, startPoint x: 259, startPoint y: 183, endPoint x: 323, endPoint y: 172, distance: 65.8
click at [323, 172] on div ".deletable-edge-delete-btn { width: 20px; height: 20px; border: 0px solid #ffff…" at bounding box center [289, 135] width 304 height 206
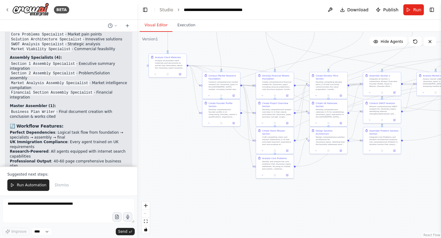
drag, startPoint x: 259, startPoint y: 198, endPoint x: 319, endPoint y: 187, distance: 61.1
click at [319, 187] on div ".deletable-edge-delete-btn { width: 20px; height: 20px; border: 0px solid #ffff…" at bounding box center [289, 135] width 304 height 206
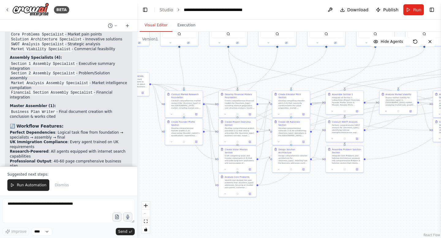
drag, startPoint x: 232, startPoint y: 186, endPoint x: 195, endPoint y: 205, distance: 41.9
click at [195, 205] on div ".deletable-edge-delete-btn { width: 20px; height: 20px; border: 0px solid #ffff…" at bounding box center [289, 135] width 304 height 206
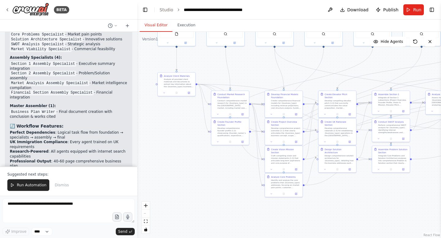
drag, startPoint x: 199, startPoint y: 196, endPoint x: 246, endPoint y: 193, distance: 46.6
click at [246, 194] on div ".deletable-edge-delete-btn { width: 20px; height: 20px; border: 0px solid #ffff…" at bounding box center [289, 135] width 304 height 206
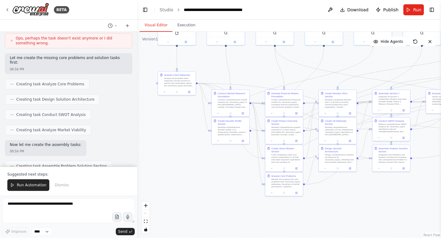
scroll to position [1292, 0]
click at [54, 206] on textarea at bounding box center [68, 211] width 132 height 25
paste textarea "**********"
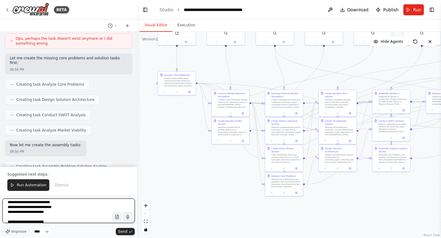
scroll to position [475, 0]
drag, startPoint x: 60, startPoint y: 199, endPoint x: 62, endPoint y: 183, distance: 16.4
click at [62, 183] on div "BETA create ultra-granular business plan automation with individual specialist …" at bounding box center [68, 119] width 137 height 238
type textarea "**********"
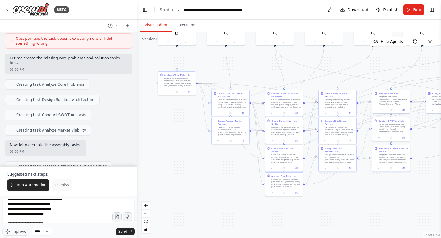
click at [62, 186] on span "Dismiss" at bounding box center [62, 185] width 14 height 5
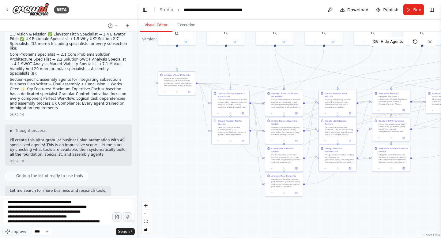
scroll to position [67, 0]
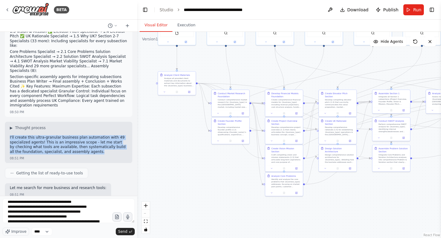
drag, startPoint x: 10, startPoint y: 123, endPoint x: 90, endPoint y: 140, distance: 82.1
click at [91, 141] on div "I'll create this ultra-granular business plan automation with 49 specialized ag…" at bounding box center [69, 145] width 118 height 20
click at [90, 140] on div "I'll create this ultra-granular business plan automation with 49 specialized ag…" at bounding box center [69, 145] width 118 height 20
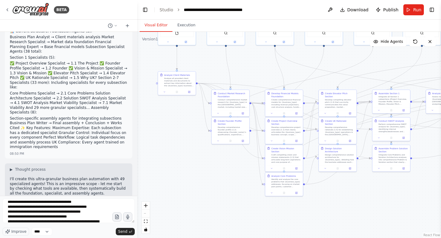
scroll to position [55, 0]
